Goal: Task Accomplishment & Management: Manage account settings

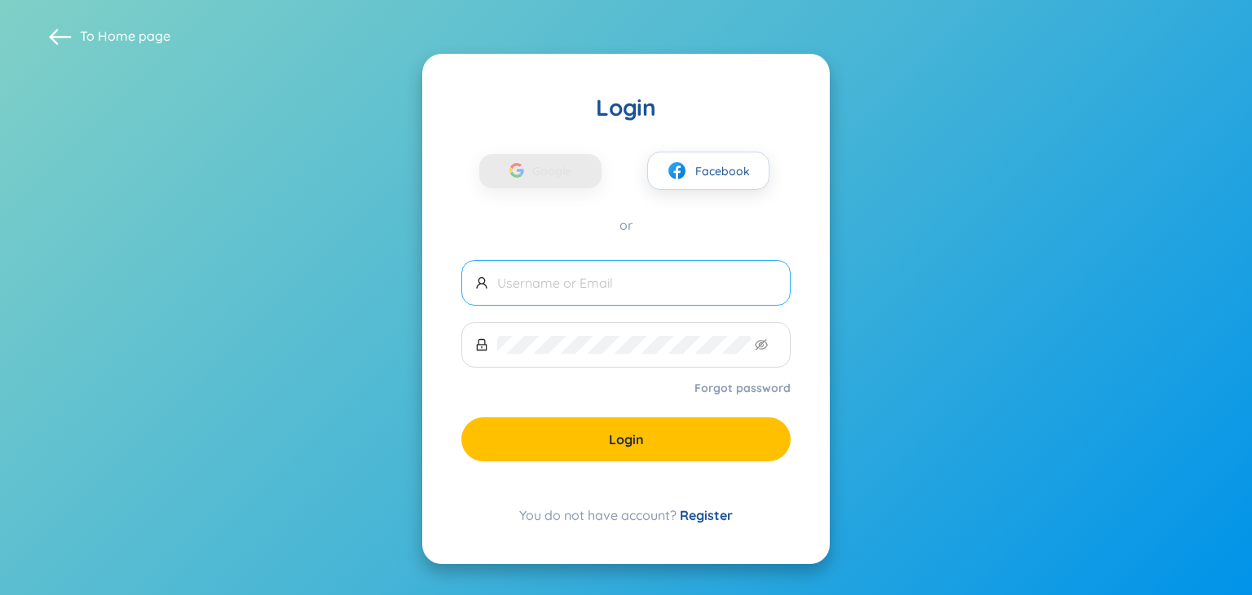
click at [531, 283] on input "text" at bounding box center [637, 283] width 280 height 18
type input "M"
click at [518, 290] on input "text" at bounding box center [637, 283] width 280 height 18
click at [517, 356] on span at bounding box center [625, 345] width 329 height 46
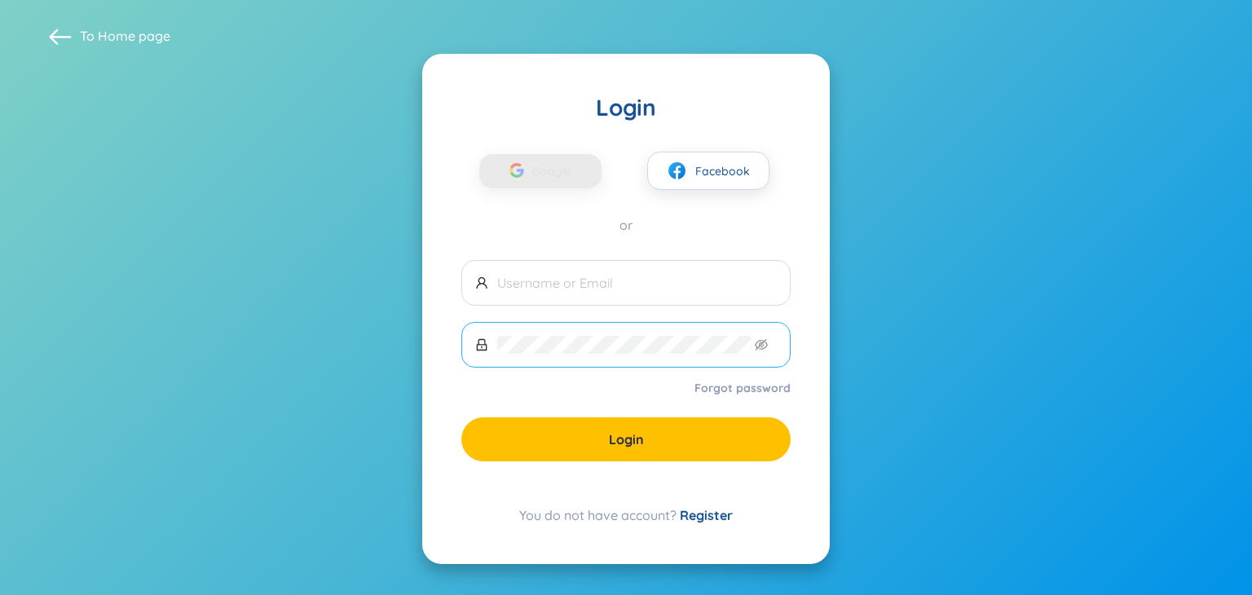
click at [517, 356] on span at bounding box center [625, 345] width 329 height 46
click at [517, 345] on span at bounding box center [625, 345] width 329 height 46
click at [564, 157] on div "Login Google Facebook or Forgot password Login You do not have account? Register" at bounding box center [626, 309] width 408 height 510
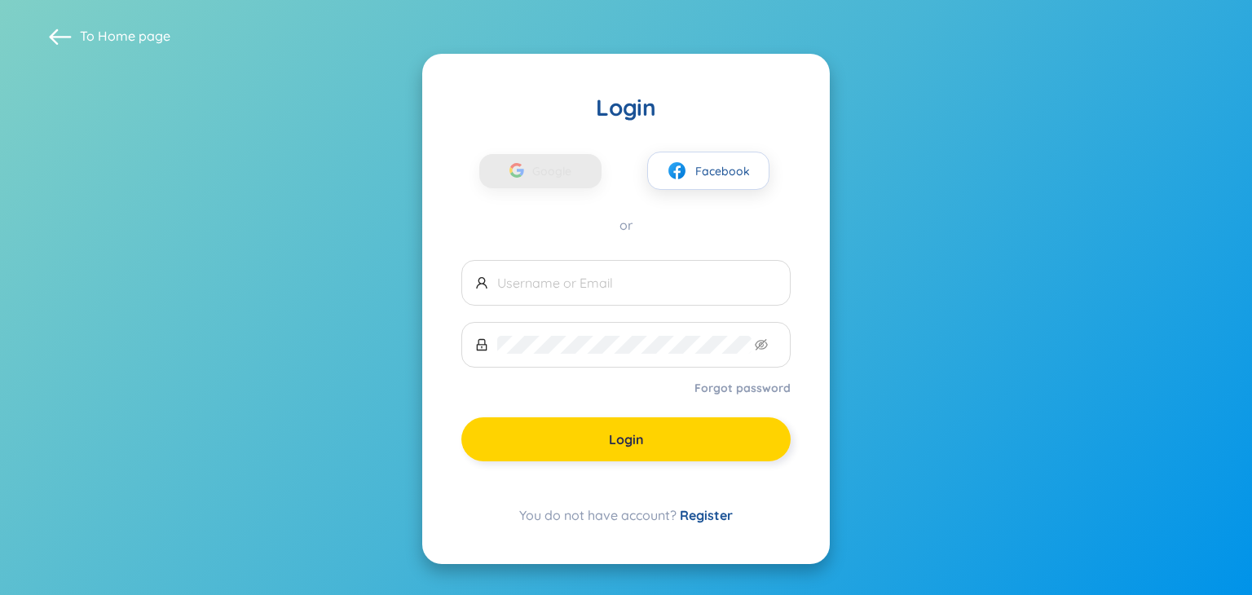
click at [626, 439] on span "Login" at bounding box center [626, 440] width 35 height 18
